Goal: Task Accomplishment & Management: Manage account settings

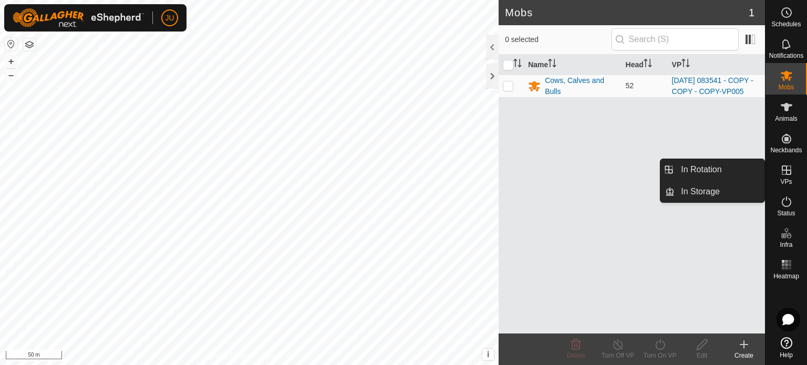
click at [788, 167] on icon at bounding box center [786, 170] width 13 height 13
click at [715, 170] on link "In Rotation" at bounding box center [719, 169] width 90 height 21
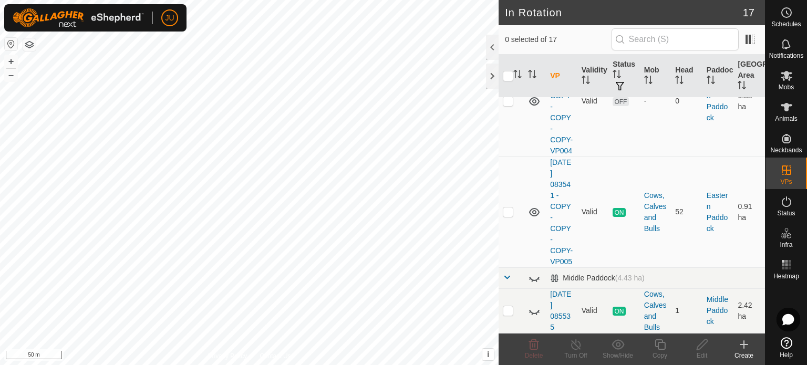
scroll to position [1103, 0]
click at [505, 207] on p-checkbox at bounding box center [507, 211] width 11 height 8
checkbox input "true"
click at [660, 346] on icon at bounding box center [659, 344] width 13 height 13
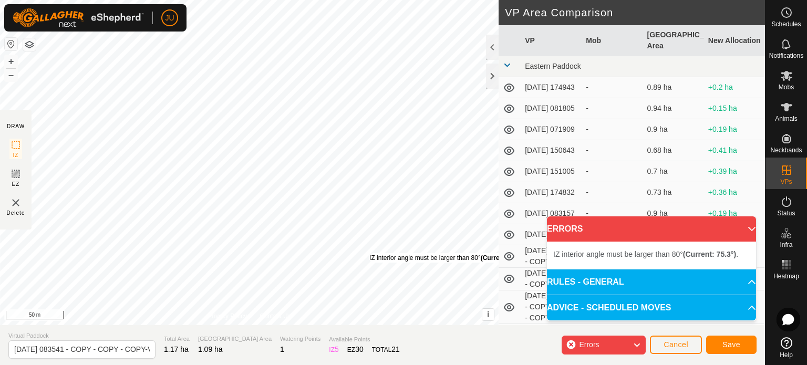
click at [369, 253] on div "IZ interior angle must be larger than 80° (Current: 75.3°) . + – ⇧ i This appli…" at bounding box center [249, 162] width 498 height 325
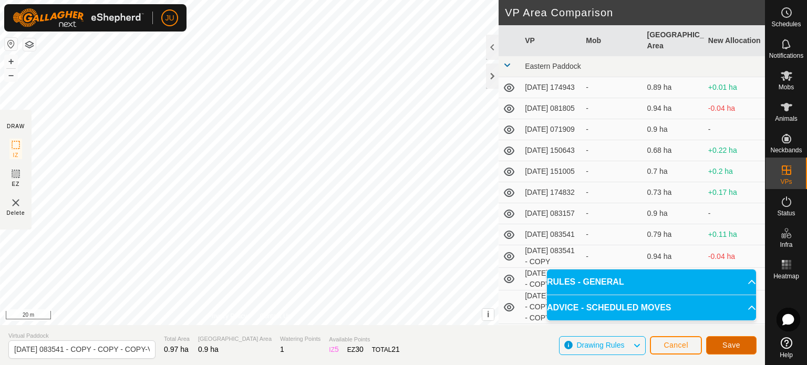
click at [730, 345] on span "Save" at bounding box center [731, 345] width 18 height 8
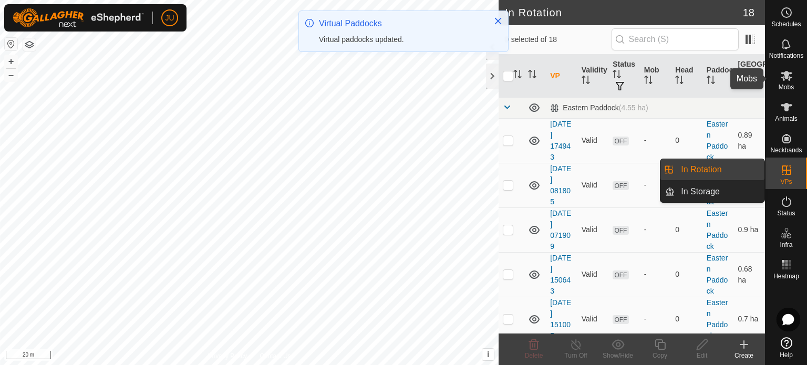
click at [784, 73] on icon at bounding box center [786, 76] width 12 height 10
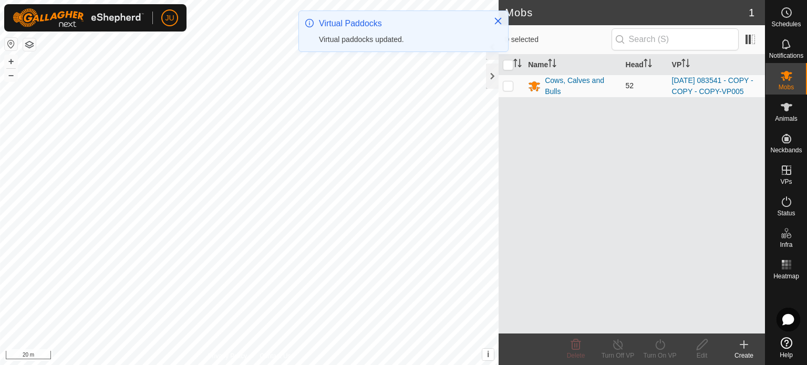
click at [507, 89] on p-checkbox at bounding box center [507, 85] width 11 height 8
checkbox input "true"
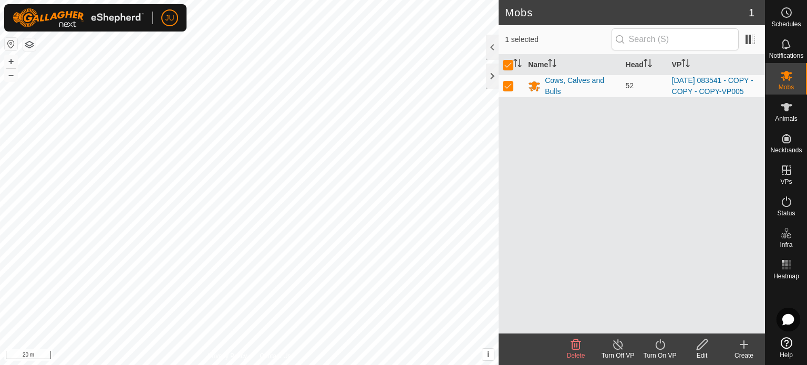
click at [659, 343] on icon at bounding box center [659, 344] width 13 height 13
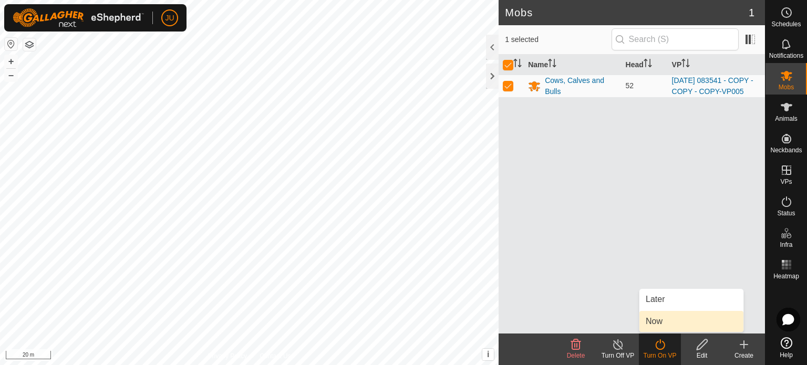
click at [667, 322] on link "Now" at bounding box center [691, 321] width 104 height 21
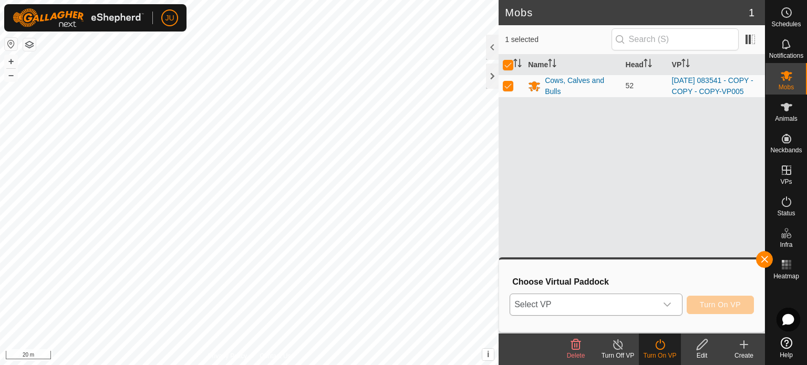
click at [668, 302] on icon "dropdown trigger" at bounding box center [667, 304] width 8 height 8
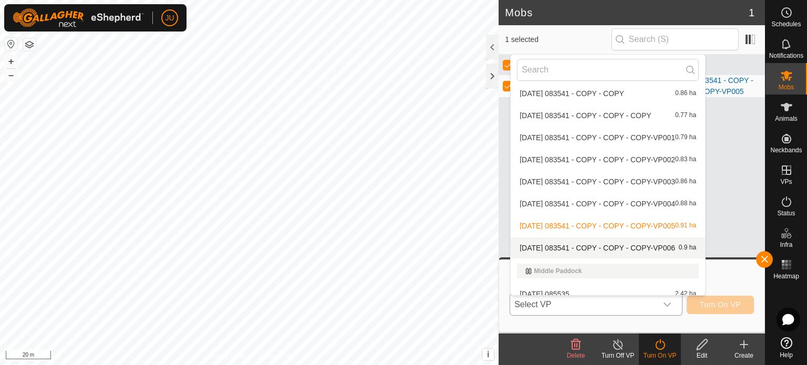
scroll to position [234, 0]
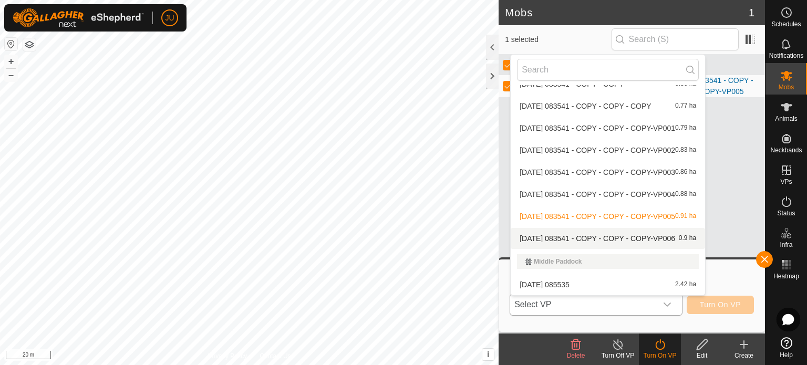
click at [620, 235] on li "[DATE] 083541 - COPY - COPY - COPY-VP006 0.9 ha" at bounding box center [607, 238] width 194 height 21
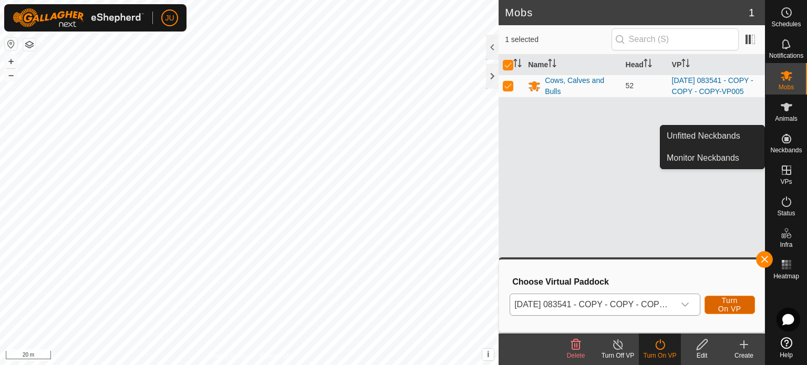
click at [722, 300] on span "Turn On VP" at bounding box center [729, 304] width 24 height 17
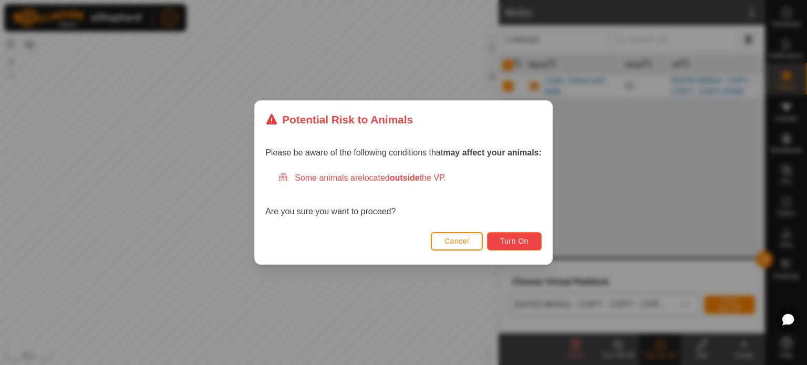
click at [515, 243] on span "Turn On" at bounding box center [514, 241] width 28 height 8
